Goal: Transaction & Acquisition: Download file/media

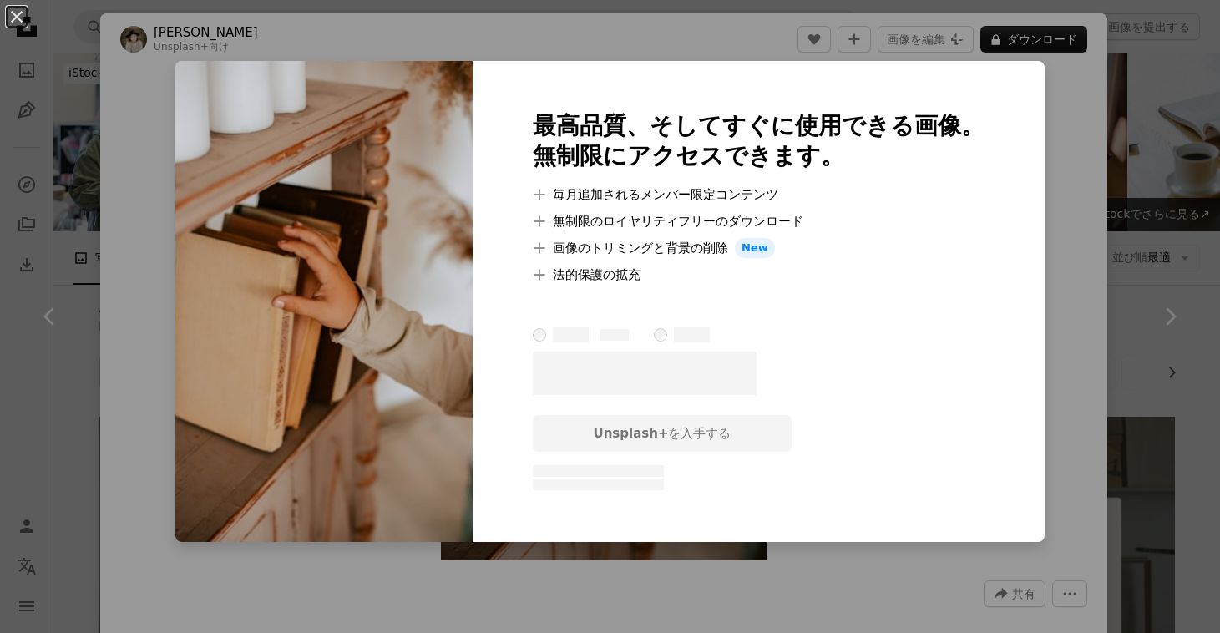
scroll to position [3814, 0]
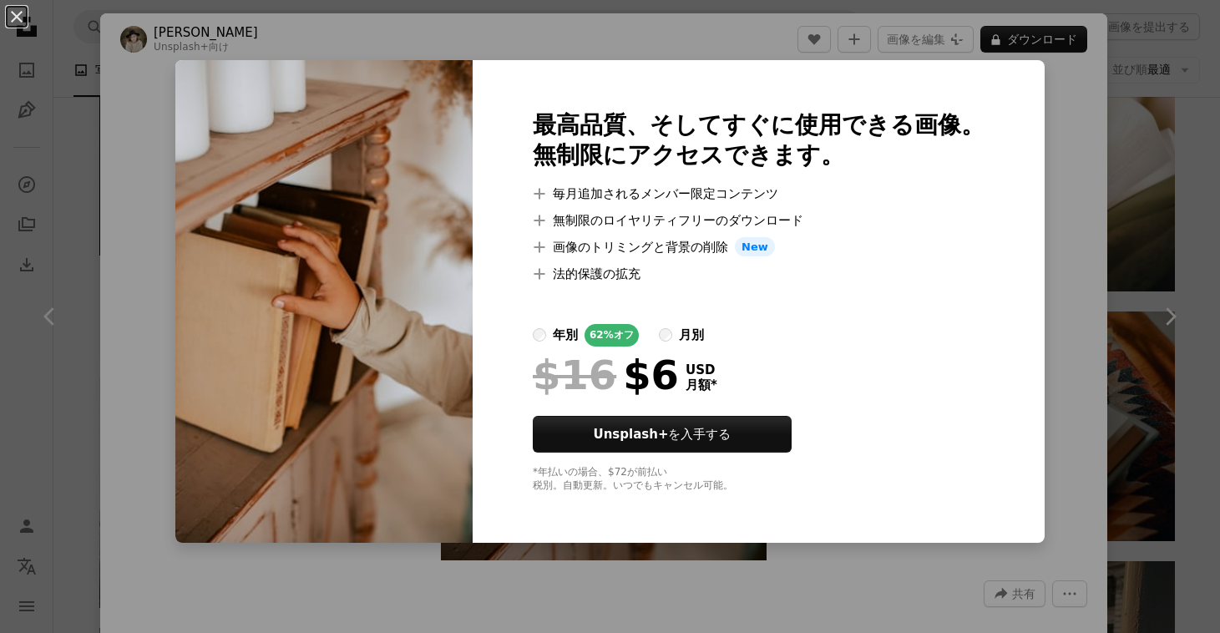
click at [671, 29] on div "An X shape 最高品質、そしてすぐに使用できる画像。 無制限にアクセスできます。 A plus sign 毎月追加されるメンバー限定コンテンツ A p…" at bounding box center [610, 316] width 1220 height 633
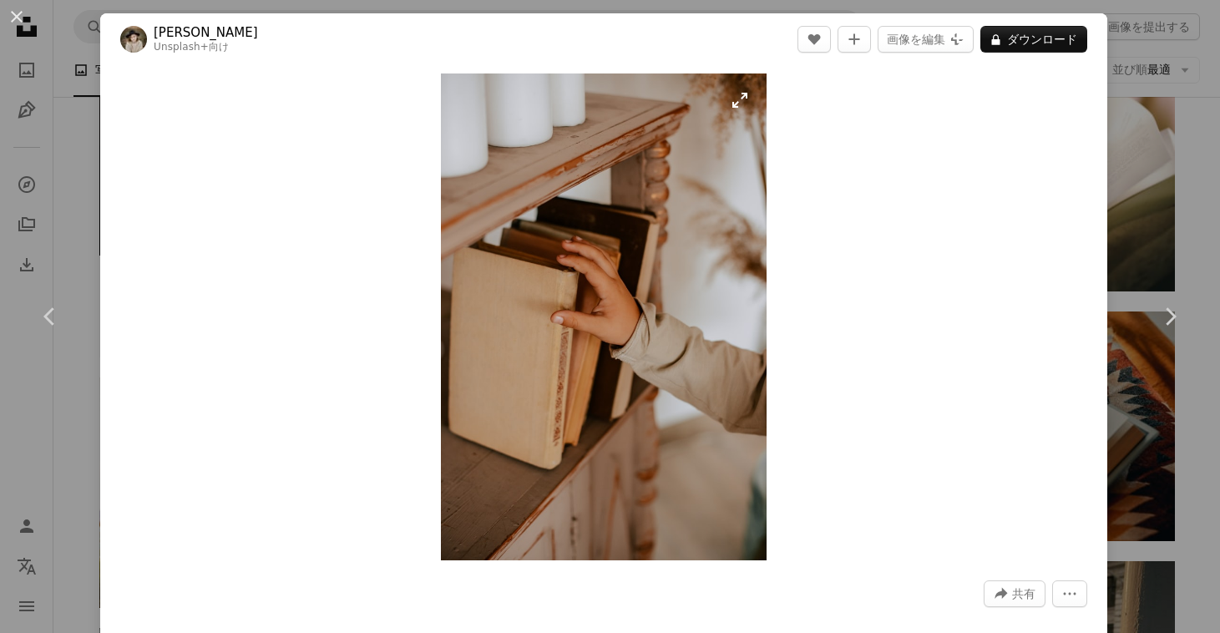
click at [676, 174] on img "この画像でズームインする" at bounding box center [603, 316] width 325 height 487
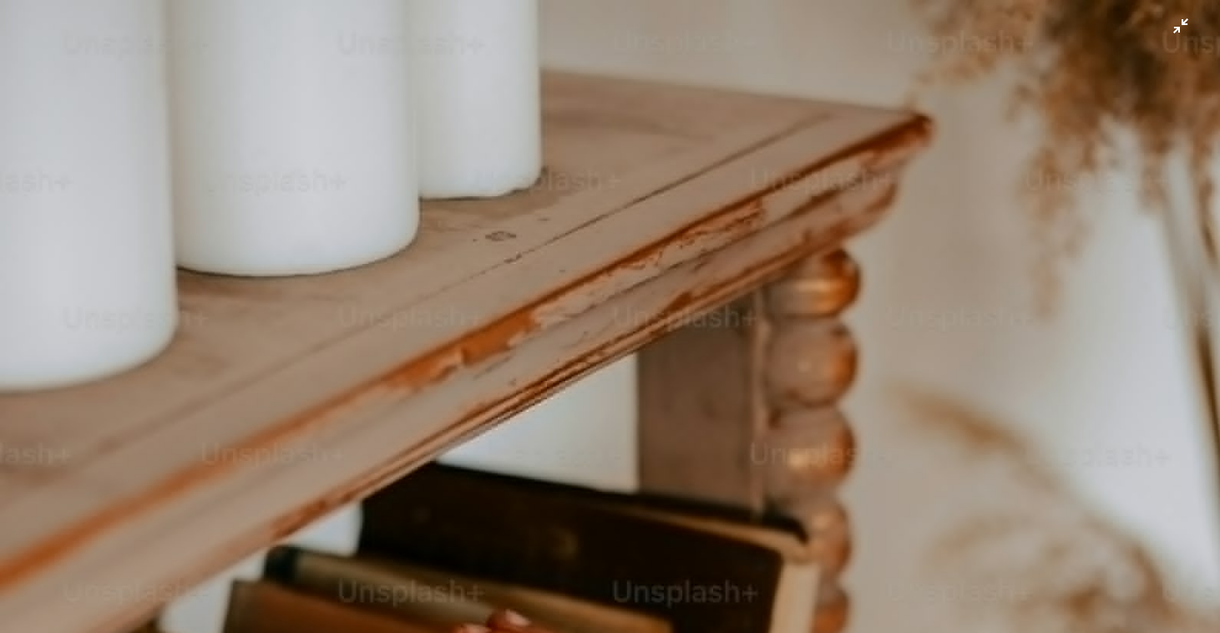
scroll to position [599, 0]
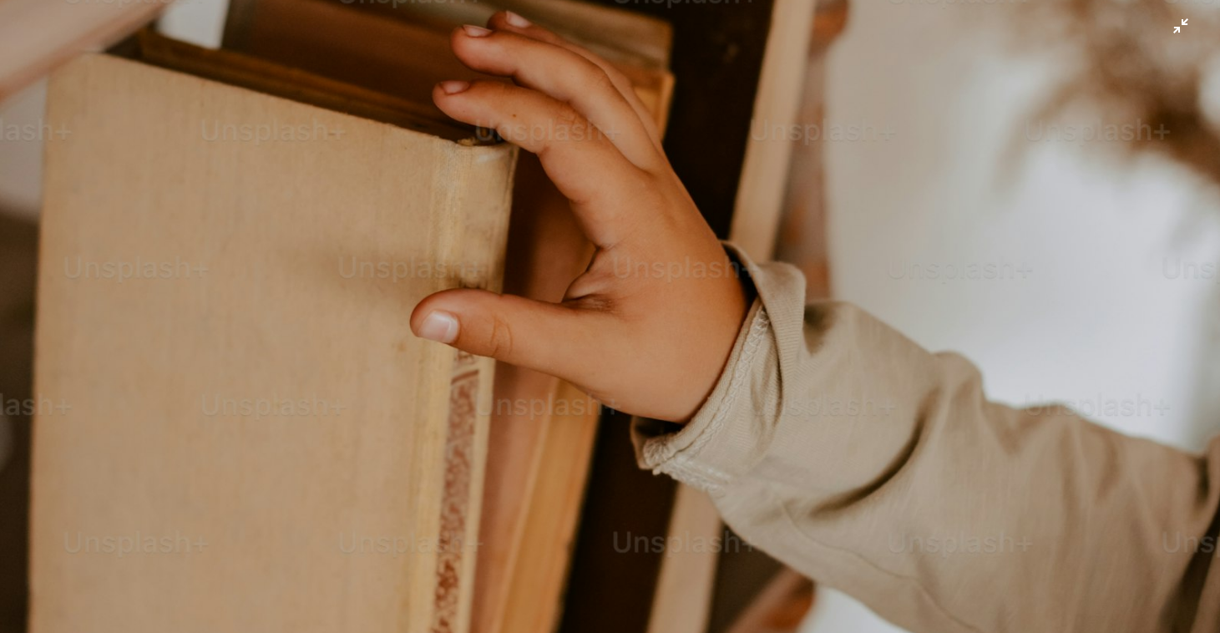
click at [762, 122] on img "この画像でズームアウトする" at bounding box center [610, 315] width 1222 height 1831
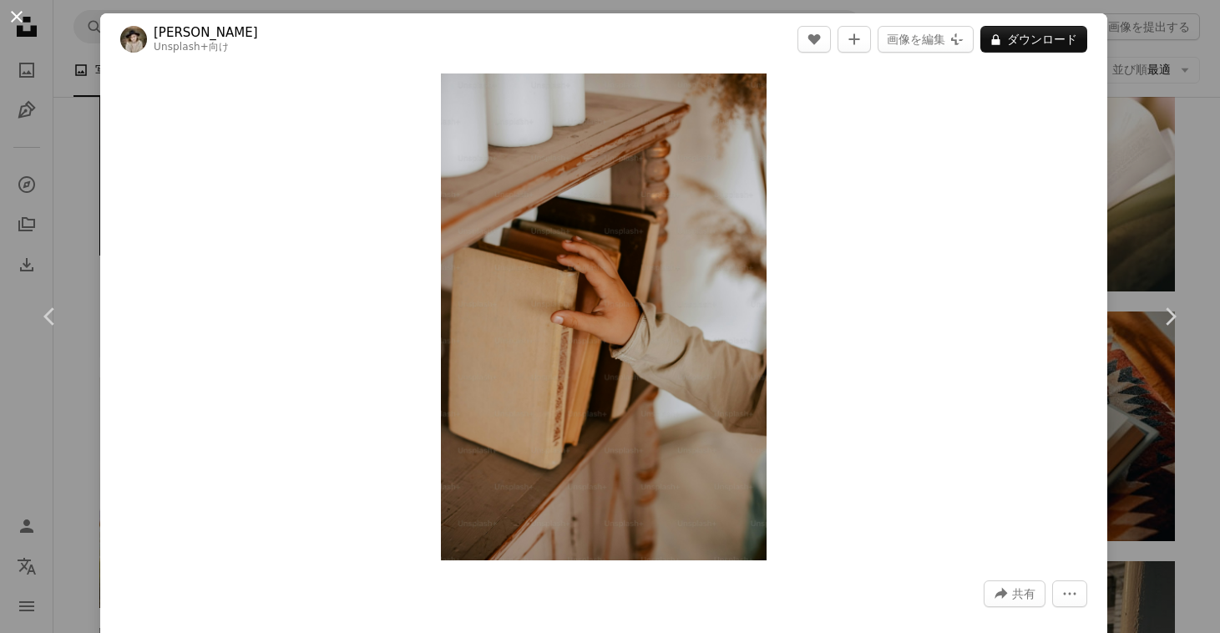
click at [18, 22] on button "An X shape" at bounding box center [17, 17] width 20 height 20
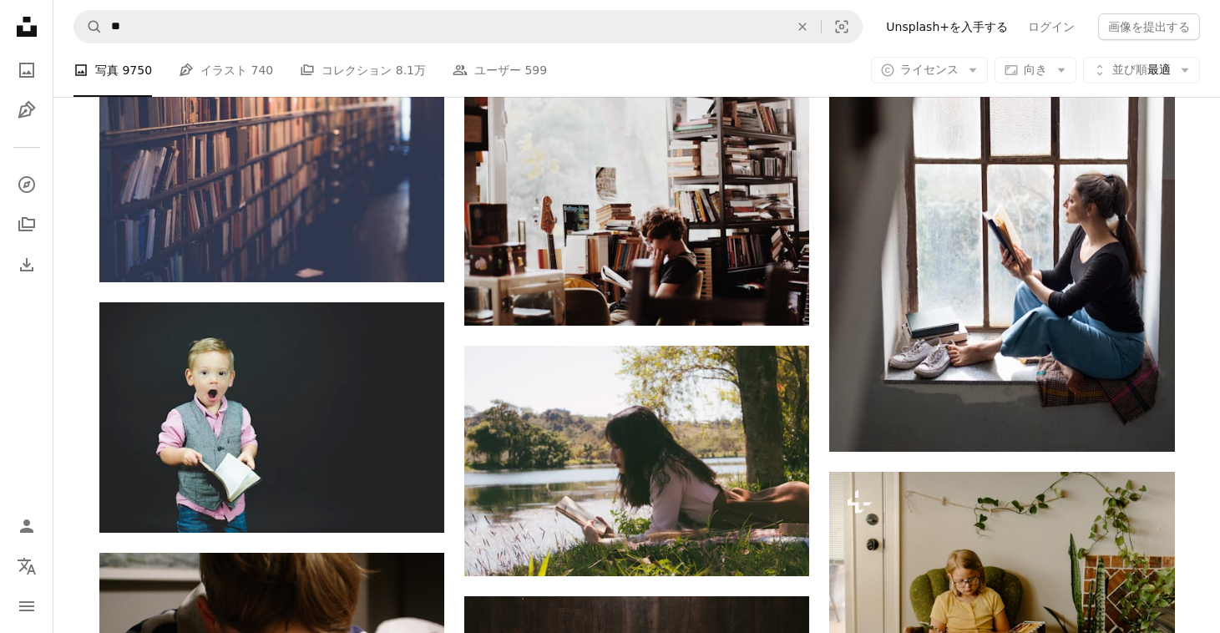
scroll to position [5522, 0]
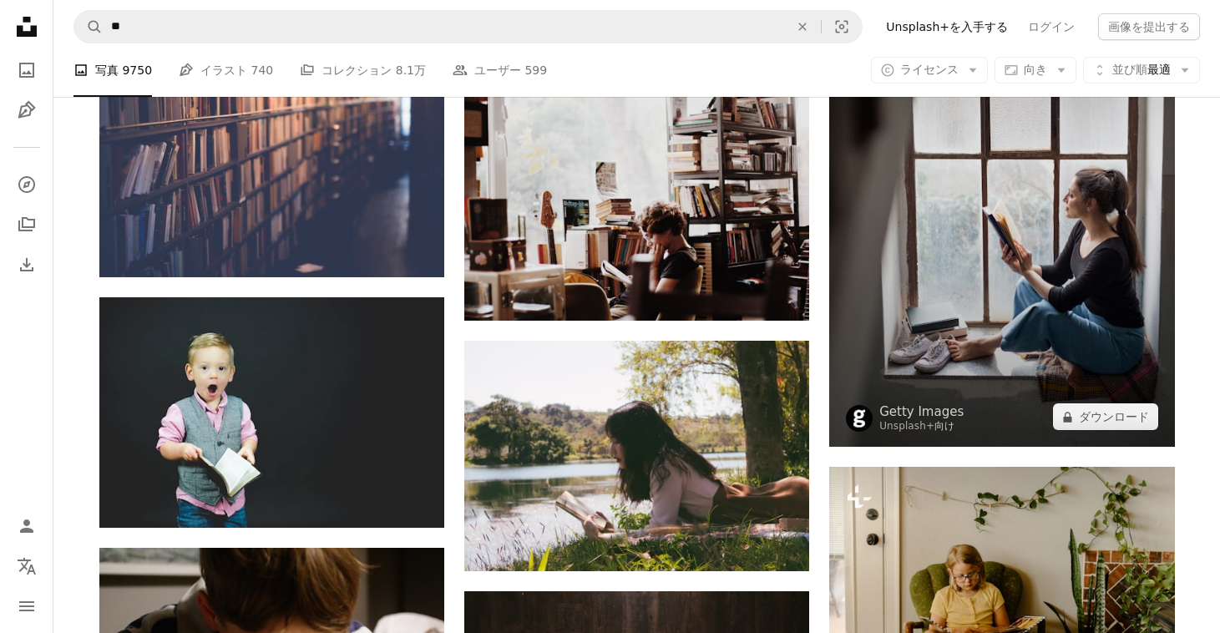
click at [1032, 300] on img at bounding box center [1001, 188] width 345 height 518
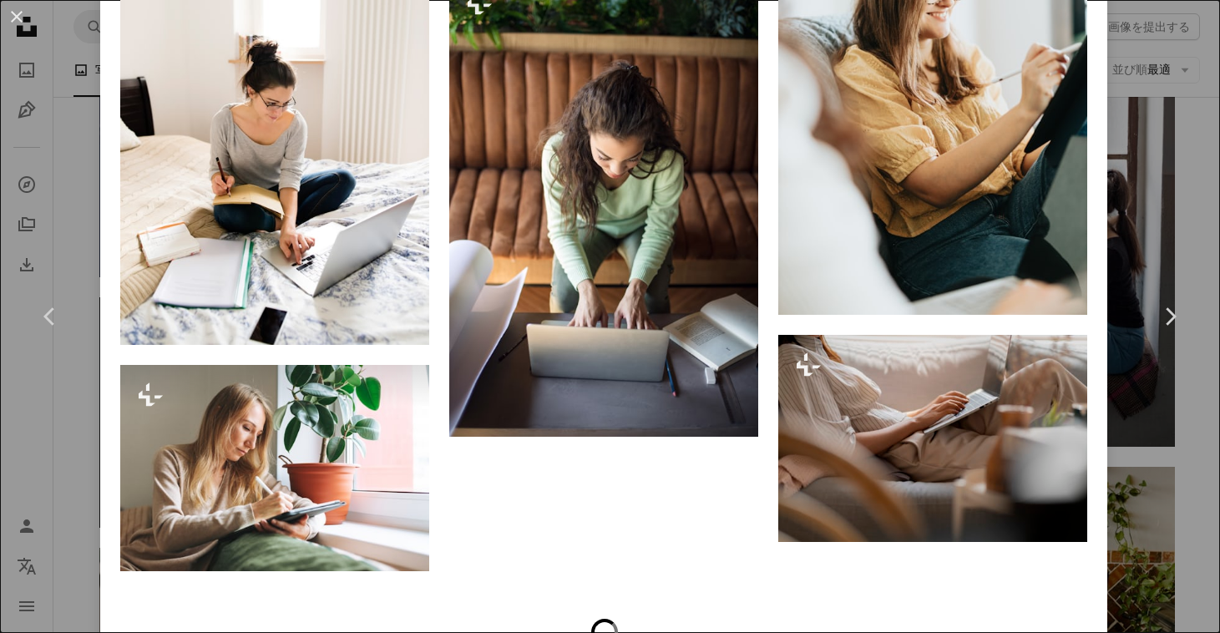
scroll to position [4279, 0]
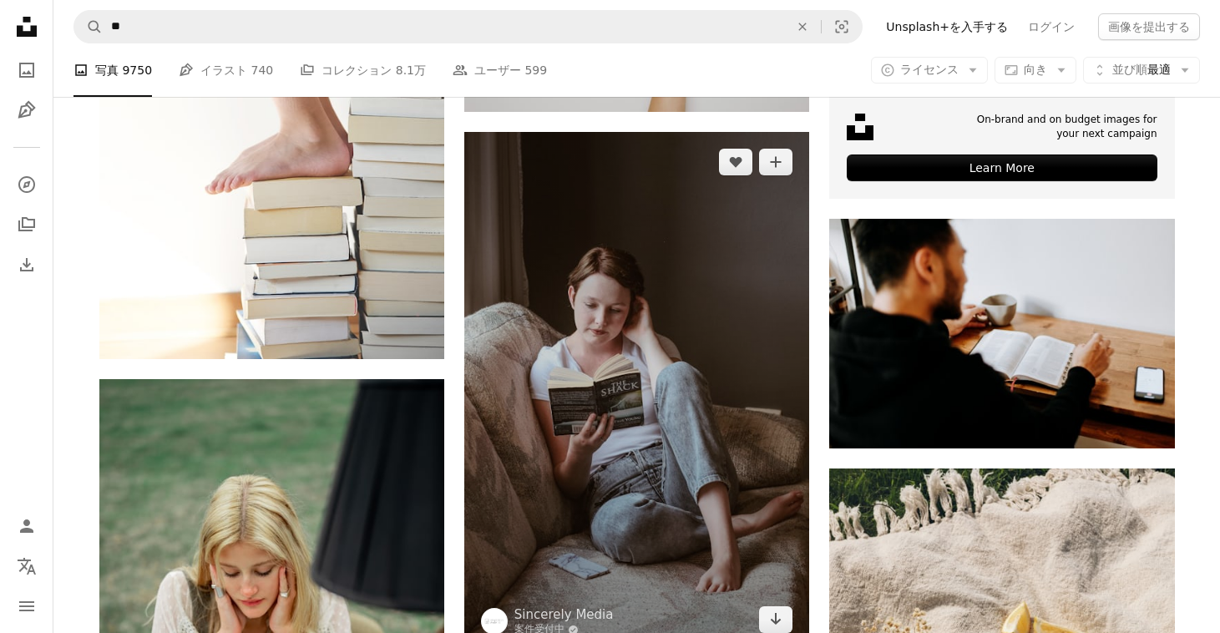
scroll to position [7287, 0]
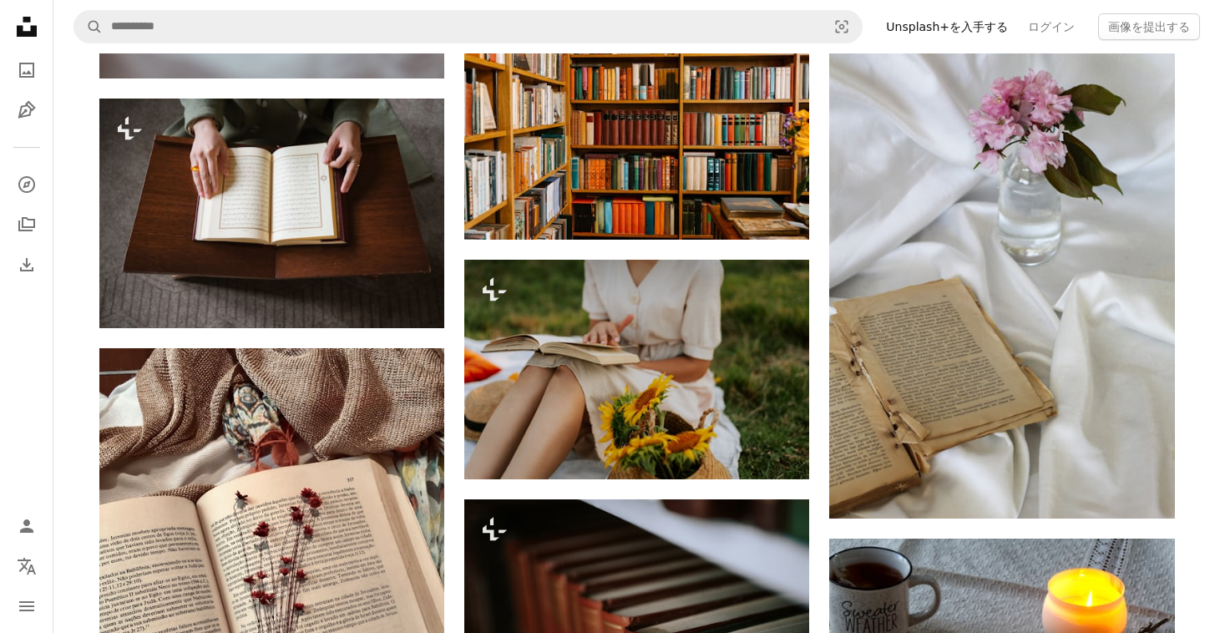
scroll to position [18268, 0]
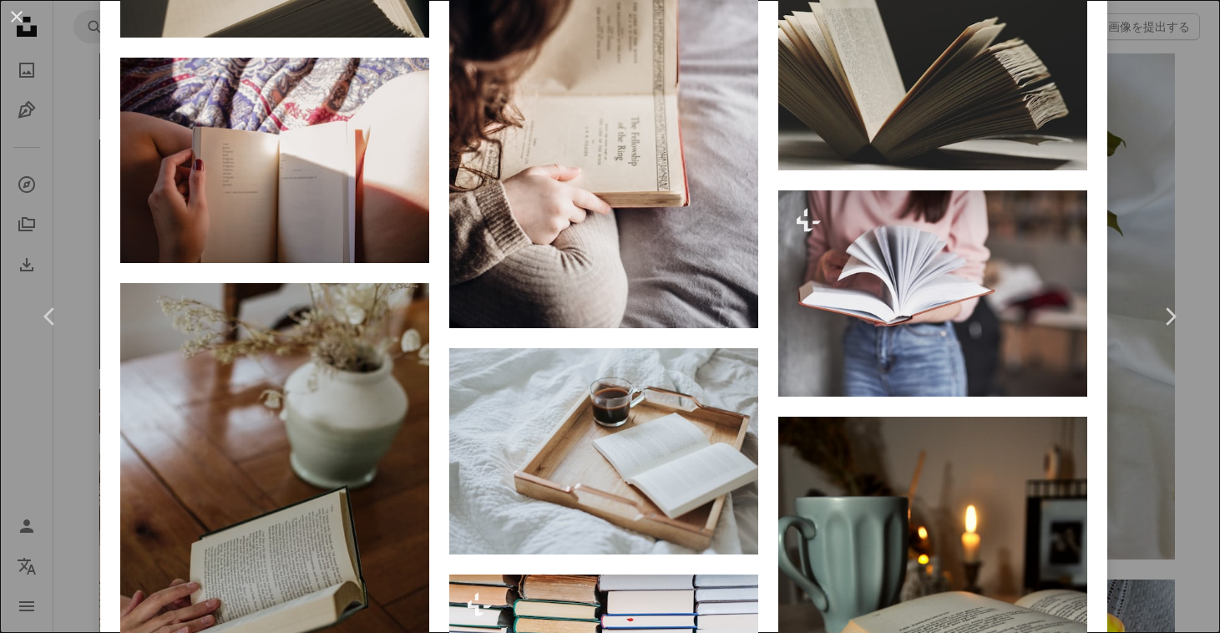
scroll to position [13474, 0]
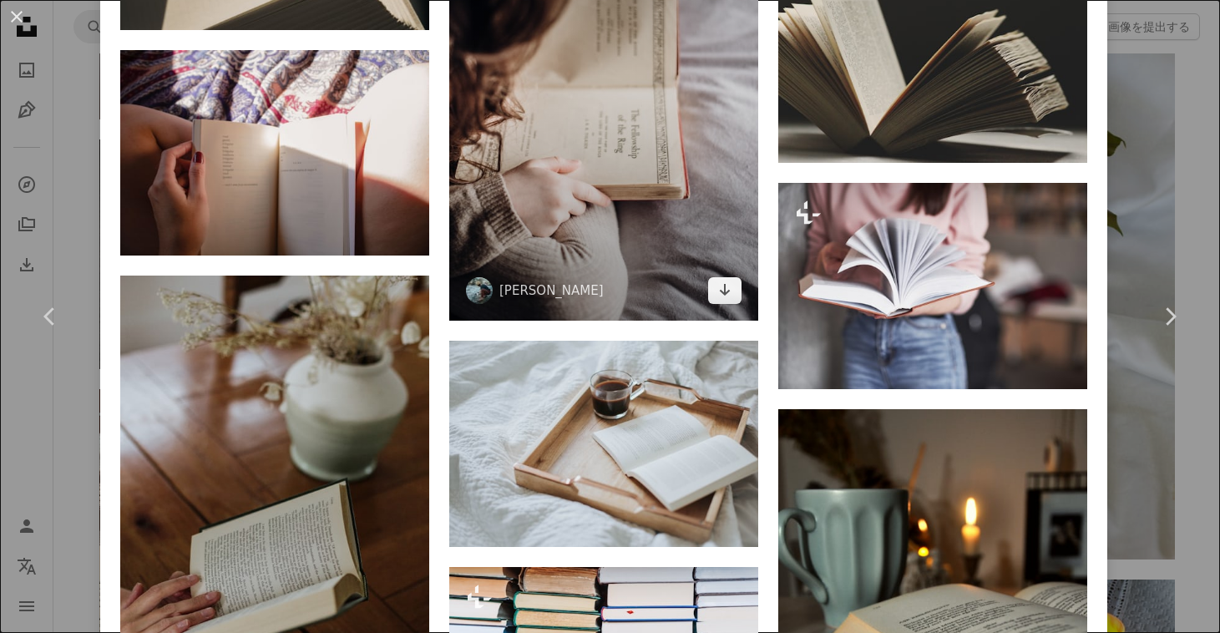
click at [673, 293] on img at bounding box center [603, 96] width 309 height 448
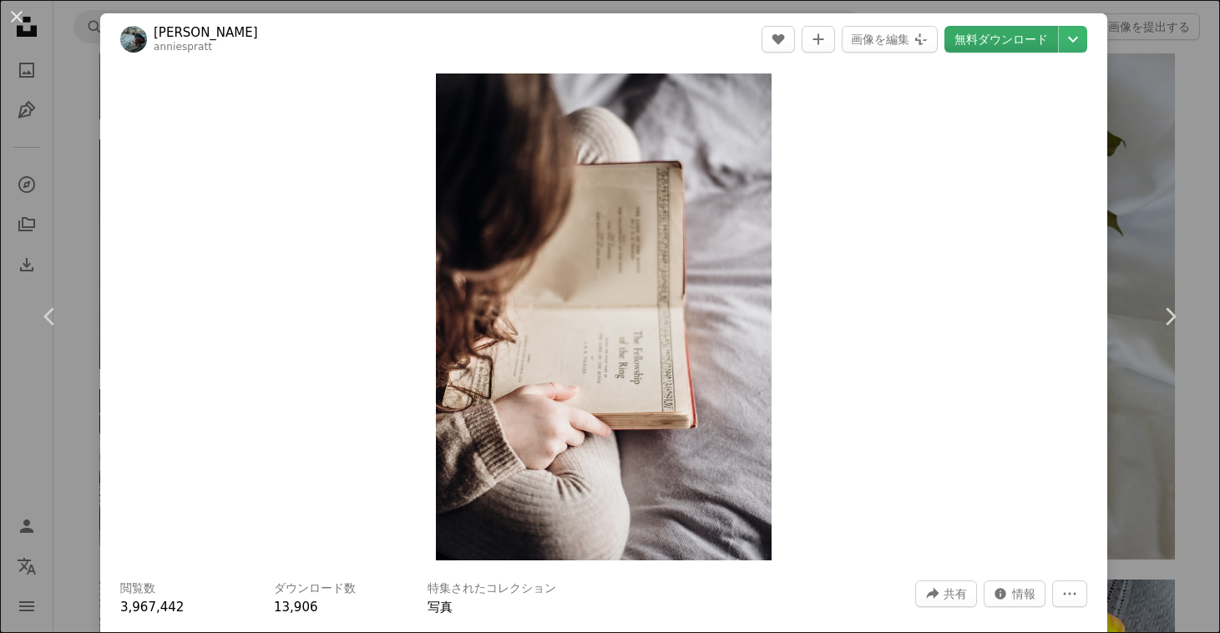
click at [1036, 38] on link "無料ダウンロード" at bounding box center [1002, 39] width 114 height 27
